Goal: Use online tool/utility: Utilize a website feature to perform a specific function

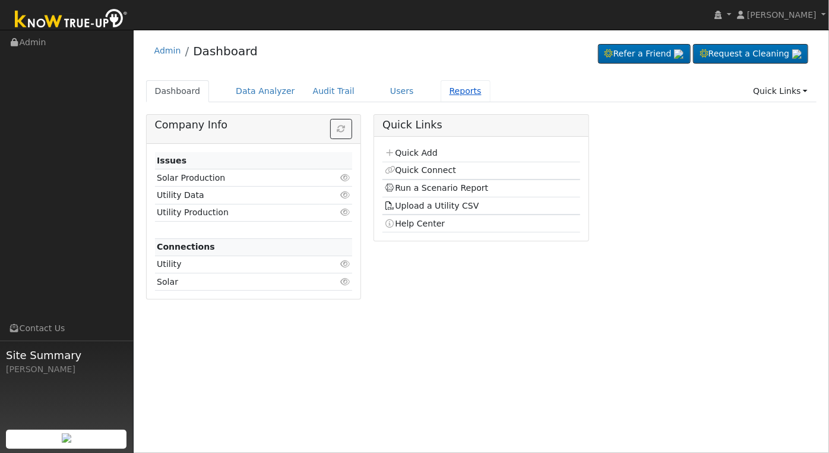
click at [443, 93] on link "Reports" at bounding box center [466, 91] width 50 height 22
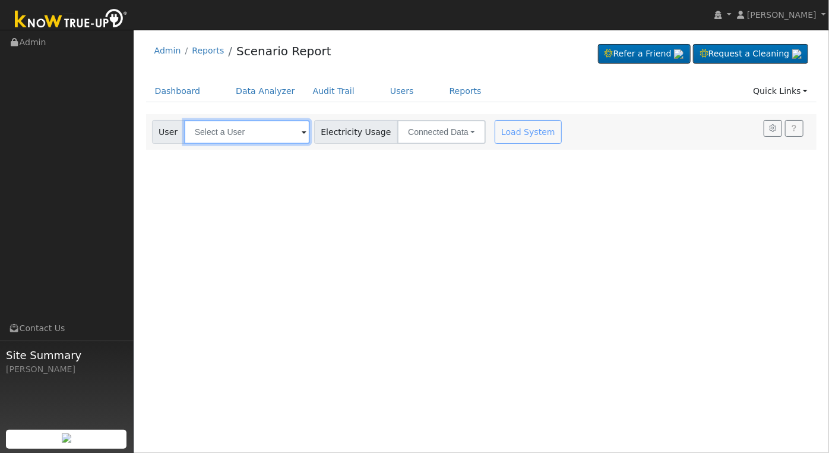
click at [226, 132] on input "text" at bounding box center [247, 132] width 126 height 24
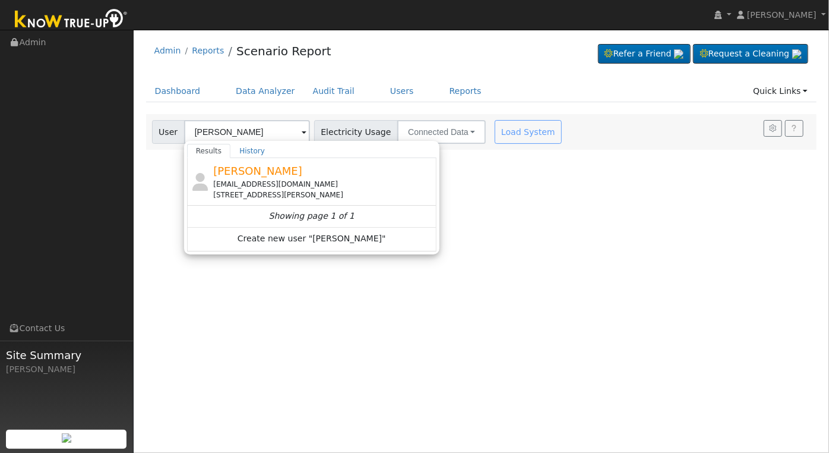
click at [293, 194] on div "[STREET_ADDRESS][PERSON_NAME]" at bounding box center [323, 195] width 220 height 11
type input "[PERSON_NAME]"
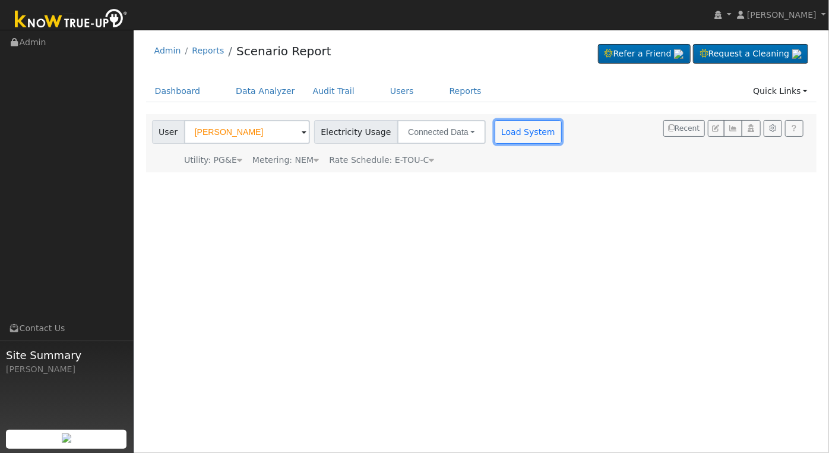
click at [500, 135] on button "Load System" at bounding box center [529, 132] width 68 height 24
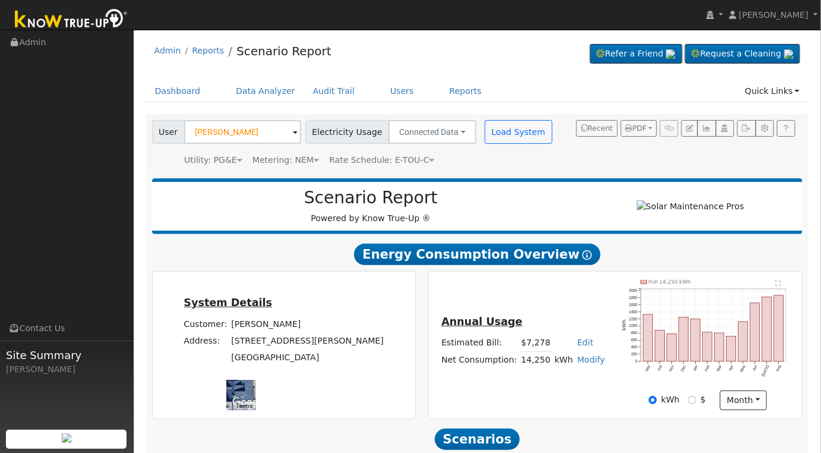
scroll to position [171, 0]
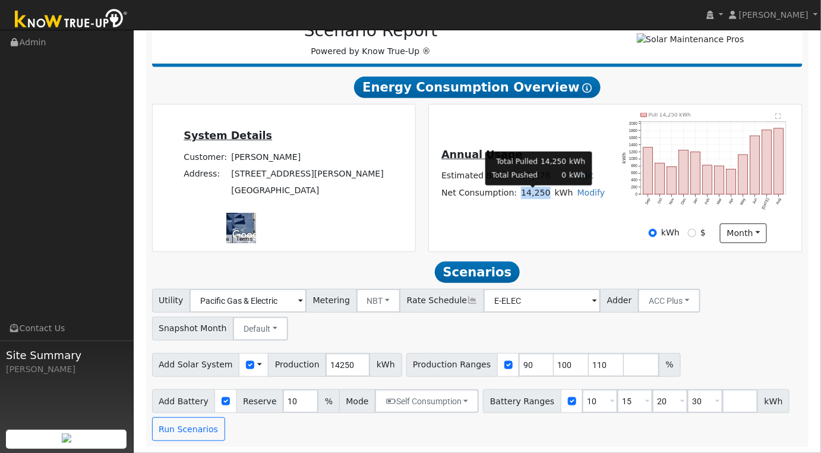
drag, startPoint x: 522, startPoint y: 195, endPoint x: 547, endPoint y: 192, distance: 25.7
click at [547, 192] on td "14,250" at bounding box center [535, 192] width 33 height 17
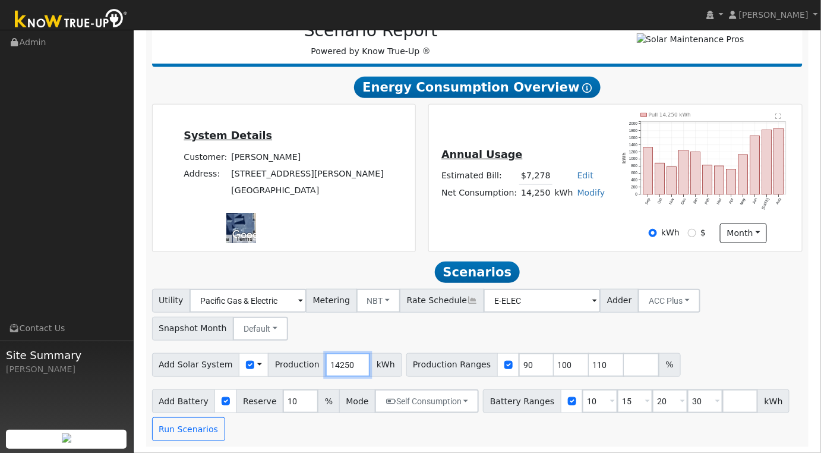
click at [329, 362] on input "14250" at bounding box center [348, 365] width 45 height 24
type input "13391"
click at [519, 364] on input "90" at bounding box center [537, 365] width 36 height 24
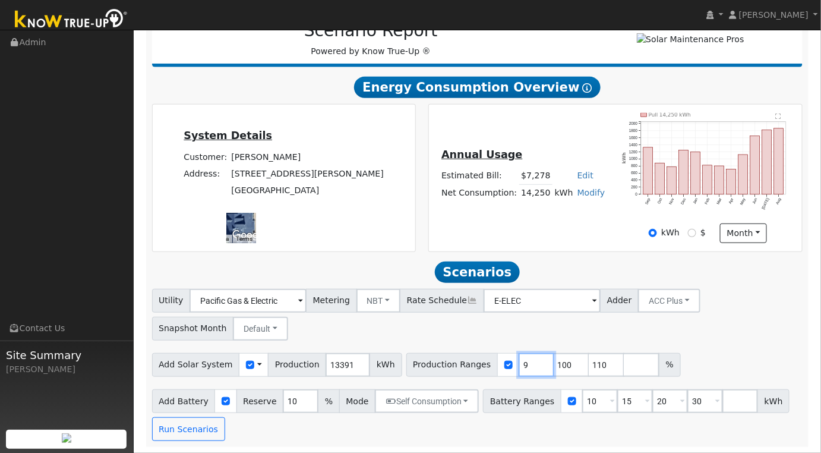
type input "100"
type input "110"
type input "100"
click at [582, 402] on input "10" at bounding box center [600, 401] width 36 height 24
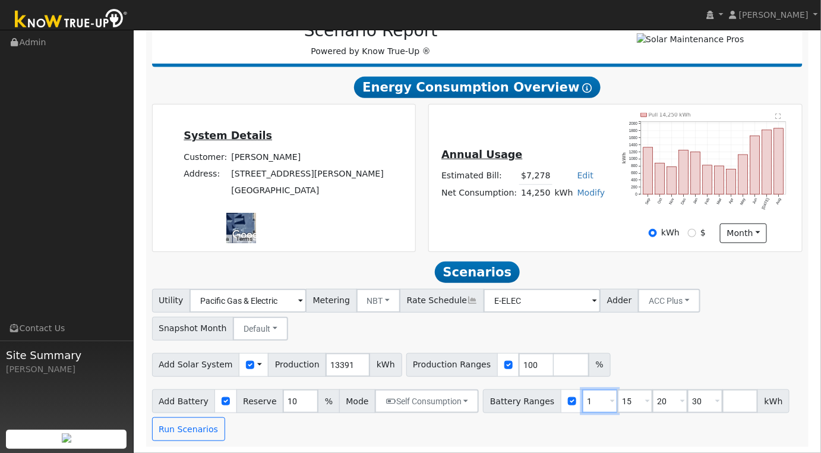
type input "15"
type input "20"
type input "30"
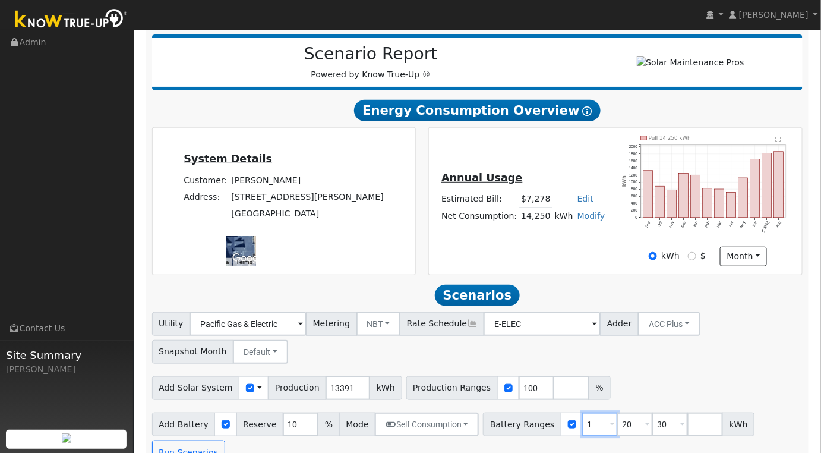
type input "20"
type input "30"
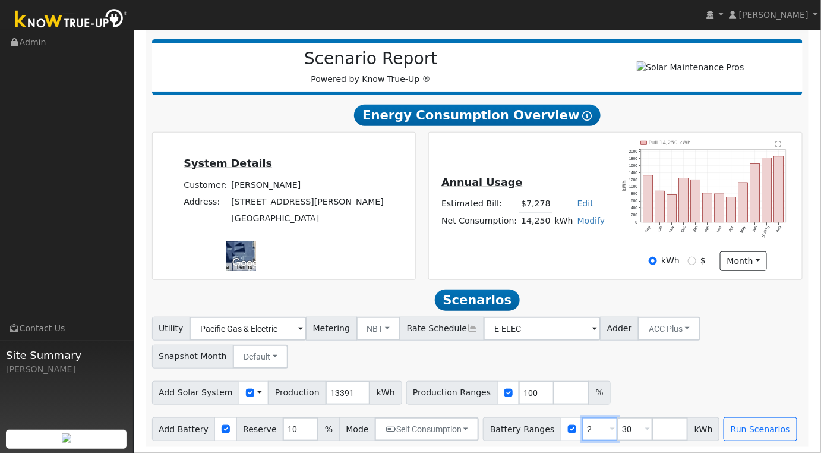
type input "30"
type input "3"
type input "30"
click at [678, 347] on div "Utility Pacific Gas & Electric Metering NBT NEM NBT Rate Schedule E-ELEC Adder …" at bounding box center [477, 341] width 655 height 56
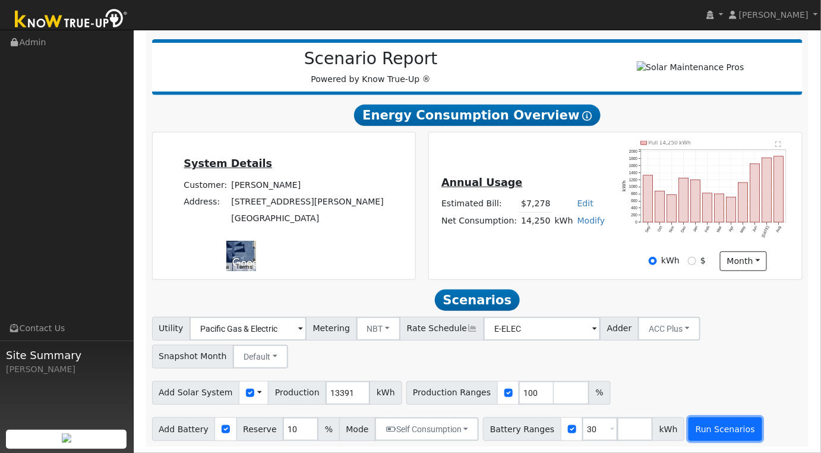
click at [689, 424] on button "Run Scenarios" at bounding box center [725, 429] width 73 height 24
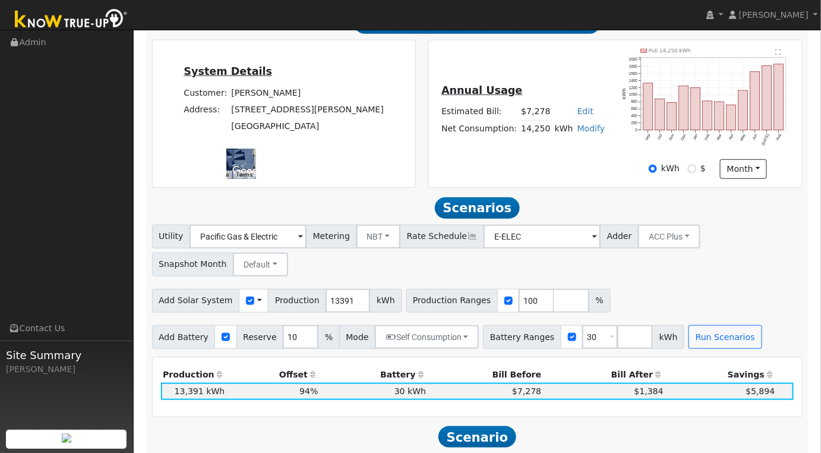
scroll to position [198, 0]
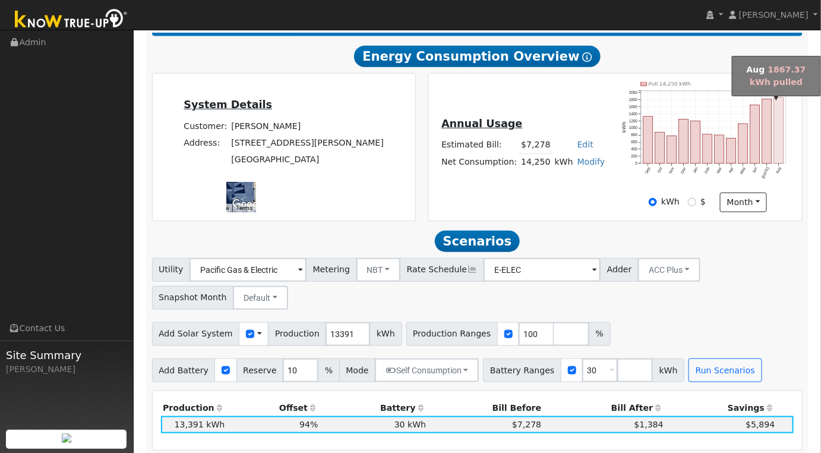
click at [782, 151] on rect "onclick=""" at bounding box center [779, 130] width 10 height 66
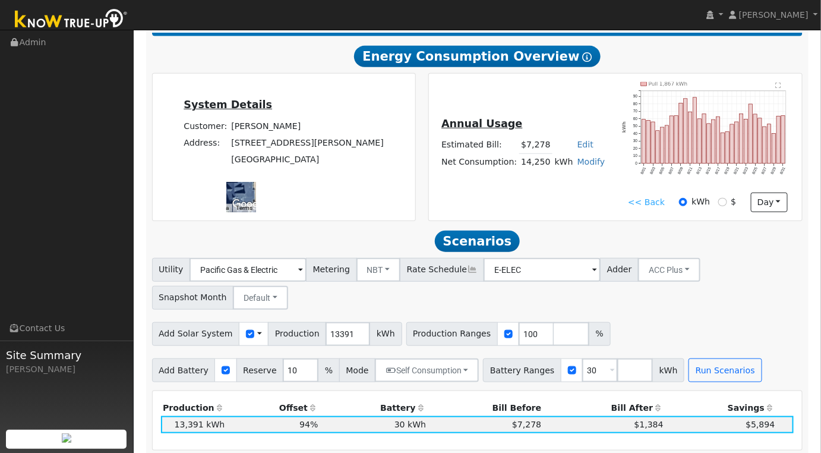
click at [778, 88] on text "" at bounding box center [778, 86] width 5 height 6
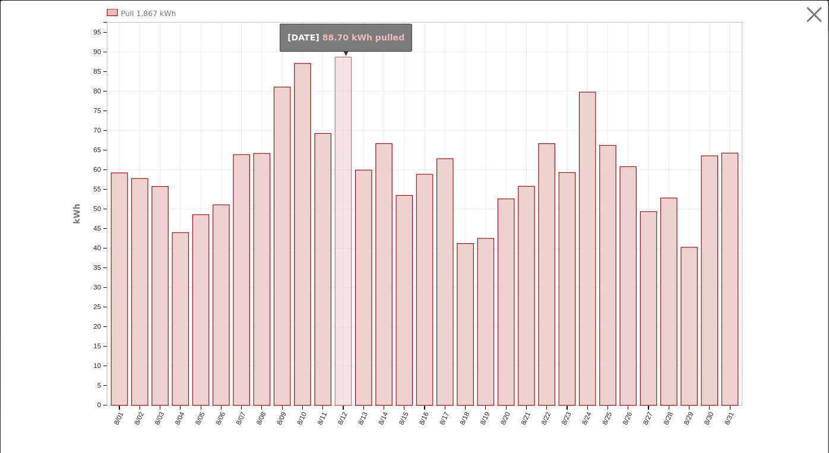
click at [335, 212] on rect "onclick=""" at bounding box center [343, 231] width 16 height 348
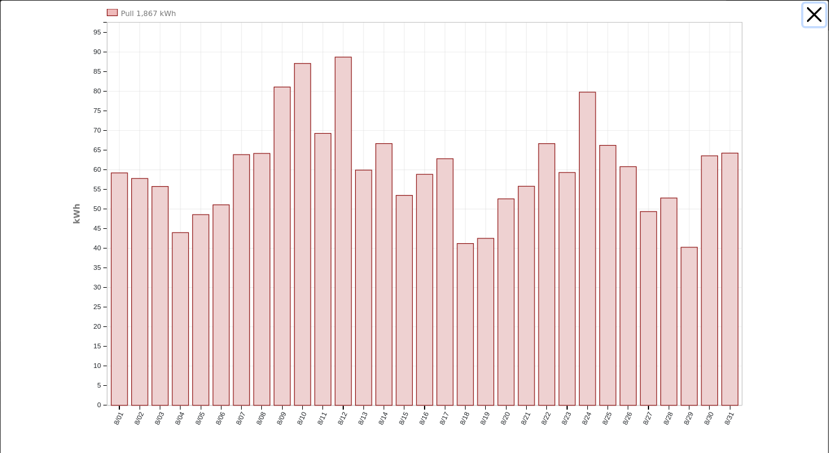
click at [804, 15] on button "button" at bounding box center [815, 15] width 23 height 23
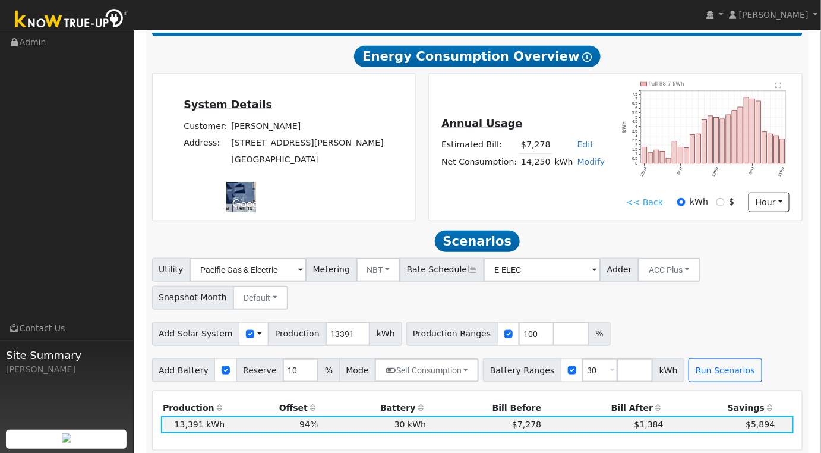
click at [778, 89] on text "" at bounding box center [778, 86] width 5 height 6
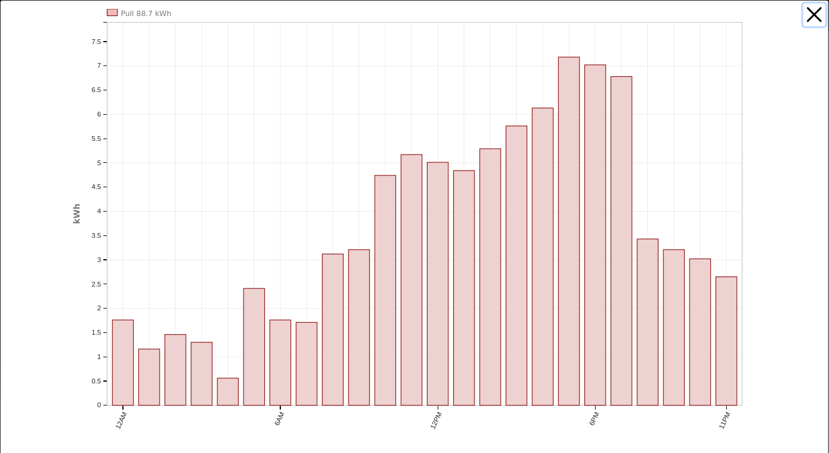
click at [804, 4] on button "button" at bounding box center [815, 15] width 23 height 23
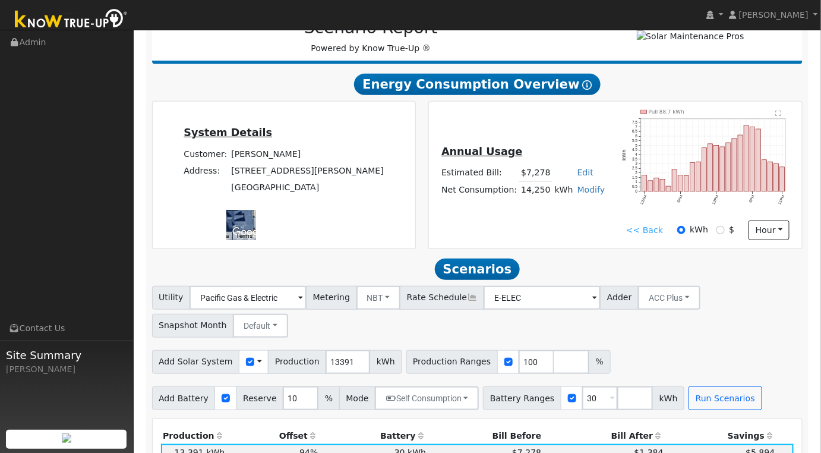
scroll to position [0, 0]
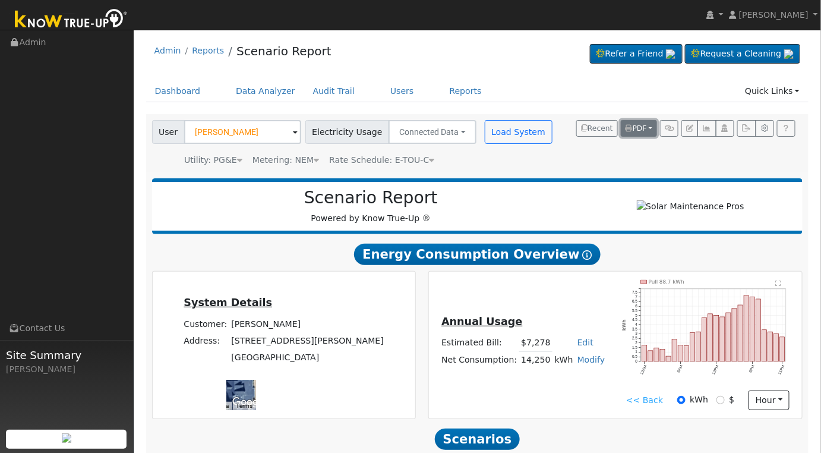
click at [652, 130] on button "PDF" at bounding box center [639, 128] width 36 height 17
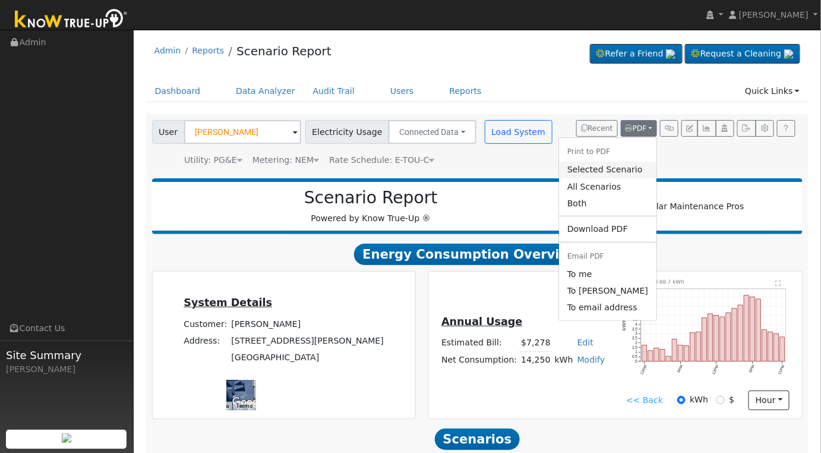
click at [607, 172] on link "Selected Scenario" at bounding box center [607, 170] width 97 height 17
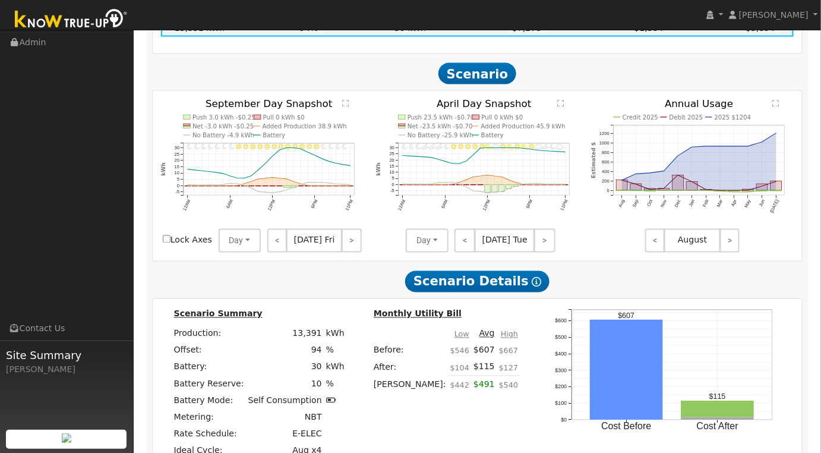
scroll to position [792, 0]
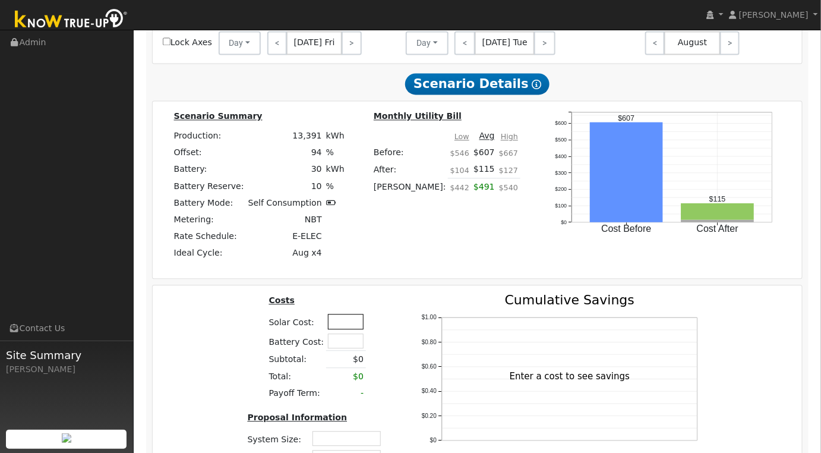
click at [333, 324] on input "text" at bounding box center [346, 321] width 36 height 15
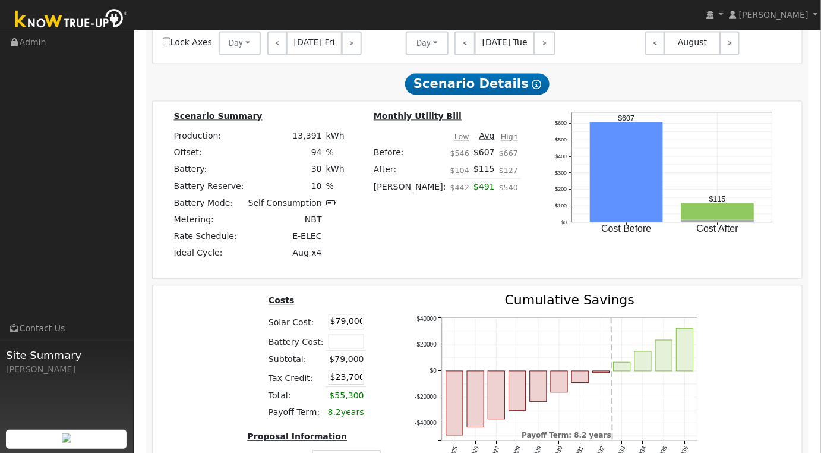
click at [226, 373] on div "Costs Solar Cost: $79,000 Battery Cost: Subtotal: $79,000 Tax Credit: $23,700 T…" at bounding box center [478, 403] width 658 height 220
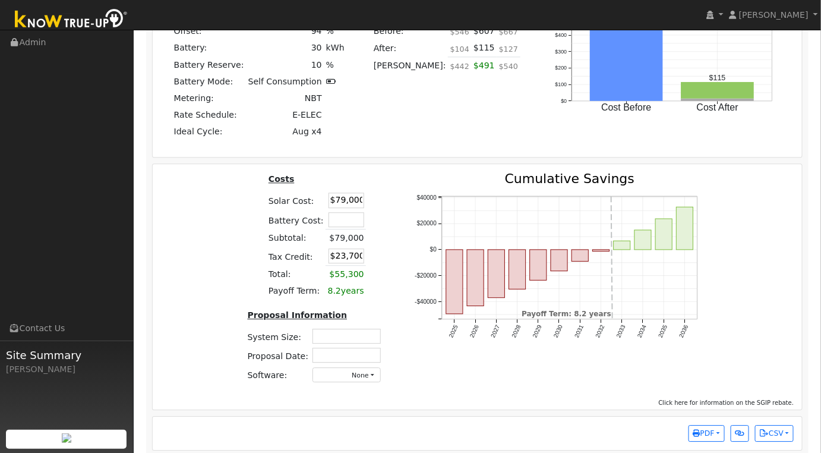
scroll to position [924, 0]
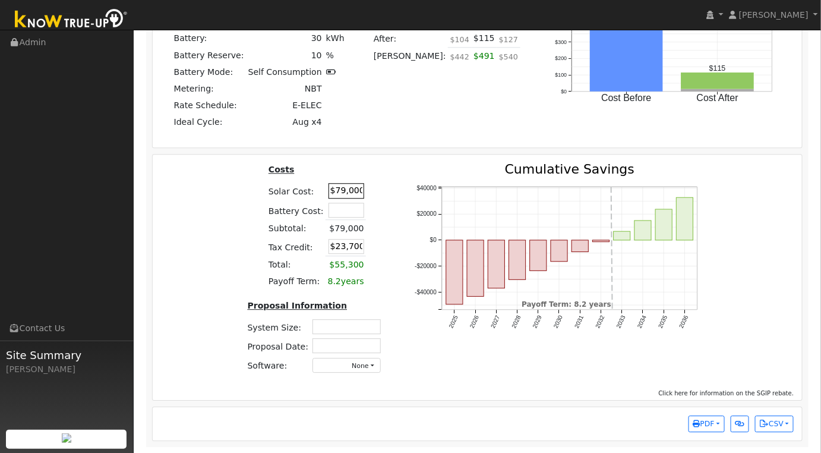
click at [352, 195] on input "$79,000" at bounding box center [347, 190] width 36 height 15
type input "$57,000"
click at [368, 228] on div "Costs Solar Cost: $57,000 Battery Cost: Subtotal: $79,000 Tax Credit: $17,100 T…" at bounding box center [316, 273] width 167 height 220
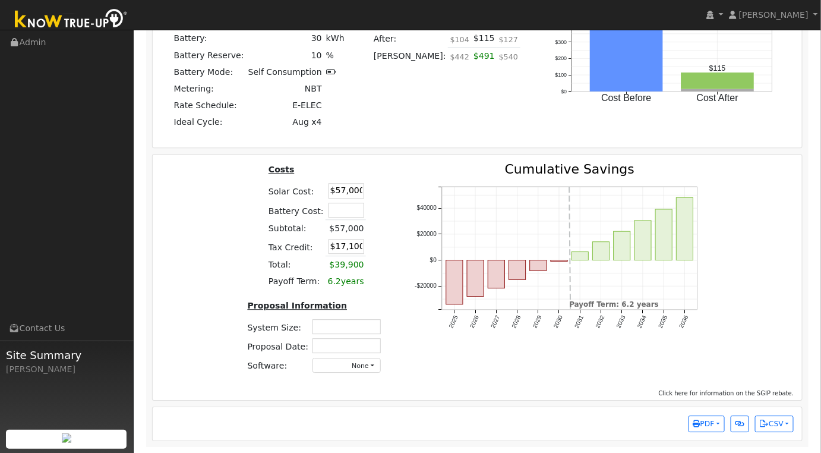
click at [356, 226] on td "$57,000" at bounding box center [346, 228] width 40 height 17
click at [348, 244] on input "$17,100" at bounding box center [347, 246] width 36 height 15
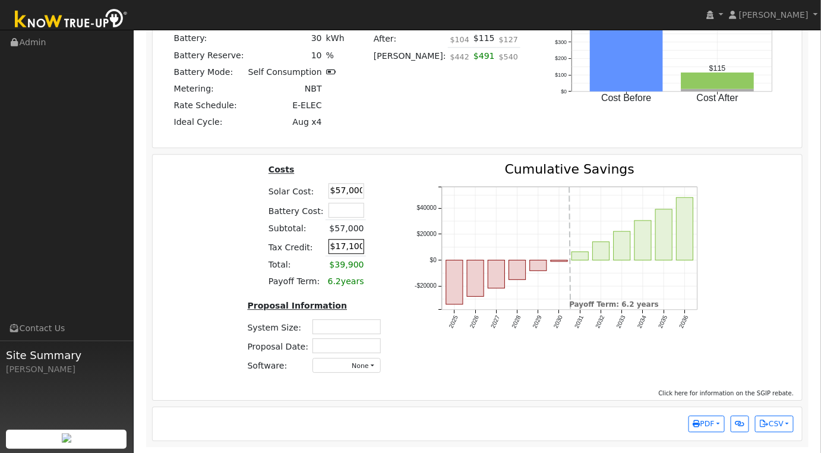
type input "0"
type input "$0"
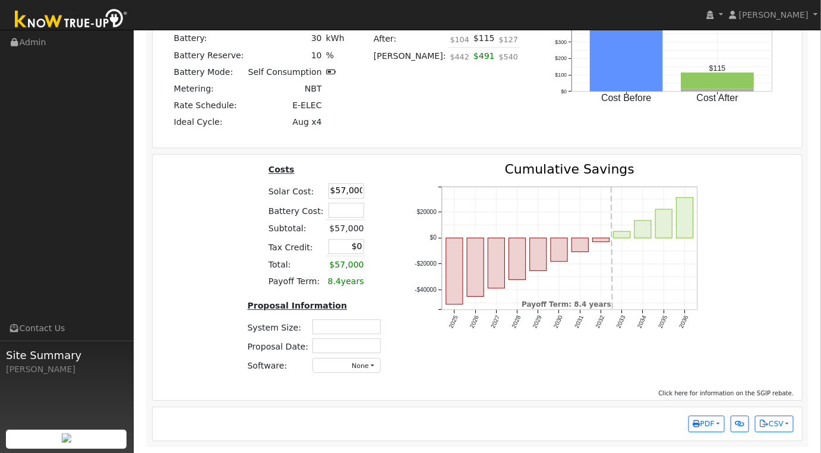
click at [381, 274] on div "Costs Solar Cost: $57,000 Battery Cost: Subtotal: $57,000 Tax Credit: $0 Total:…" at bounding box center [316, 273] width 167 height 220
click at [257, 248] on div "Costs Solar Cost: $57,000 Battery Cost: Subtotal: $57,000 Tax Credit: $0 Total:…" at bounding box center [316, 273] width 167 height 220
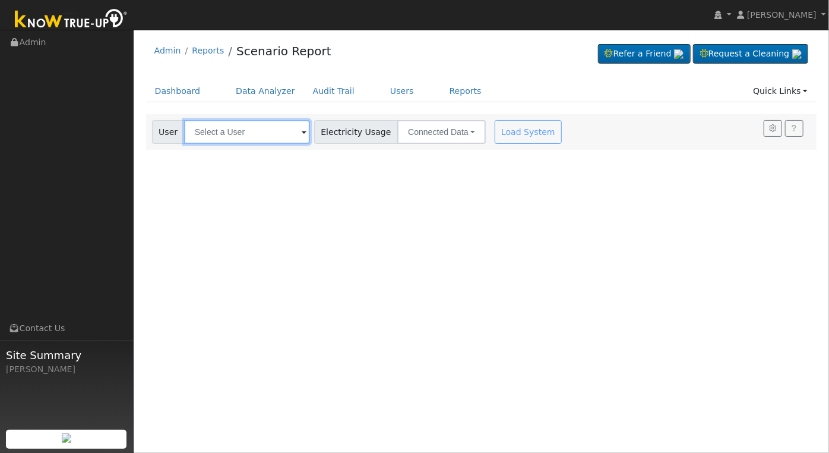
click at [235, 129] on input "text" at bounding box center [247, 132] width 126 height 24
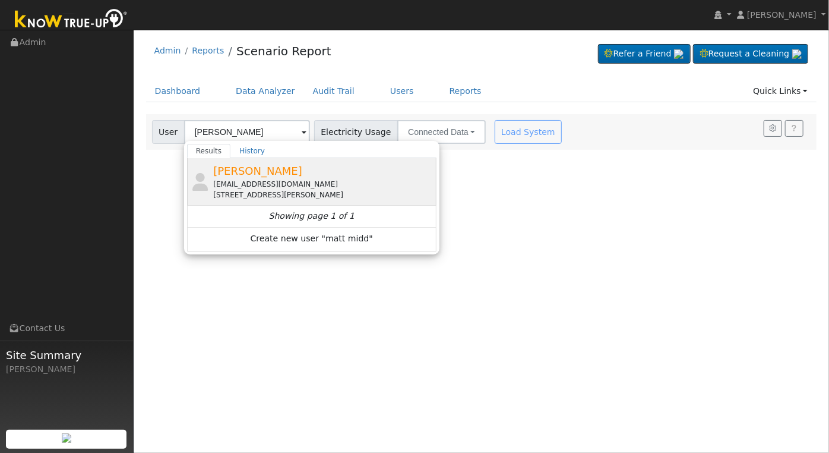
click at [279, 179] on div "[EMAIL_ADDRESS][DOMAIN_NAME]" at bounding box center [323, 184] width 220 height 11
type input "[PERSON_NAME]"
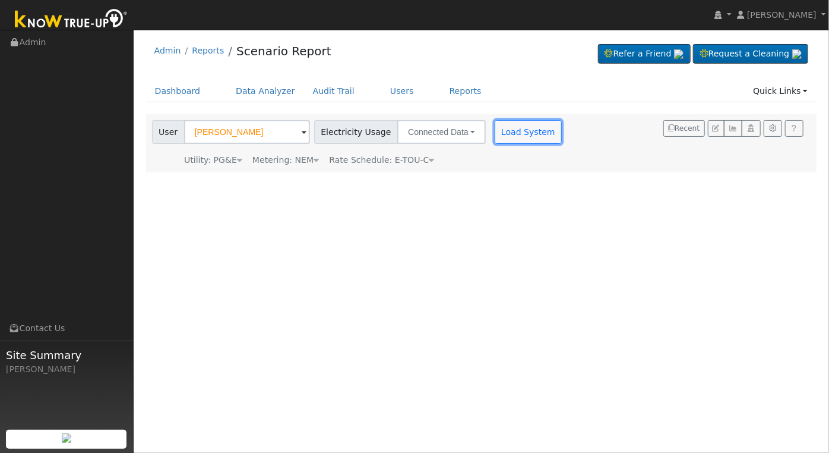
click at [509, 128] on button "Load System" at bounding box center [529, 132] width 68 height 24
